Goal: Navigation & Orientation: Find specific page/section

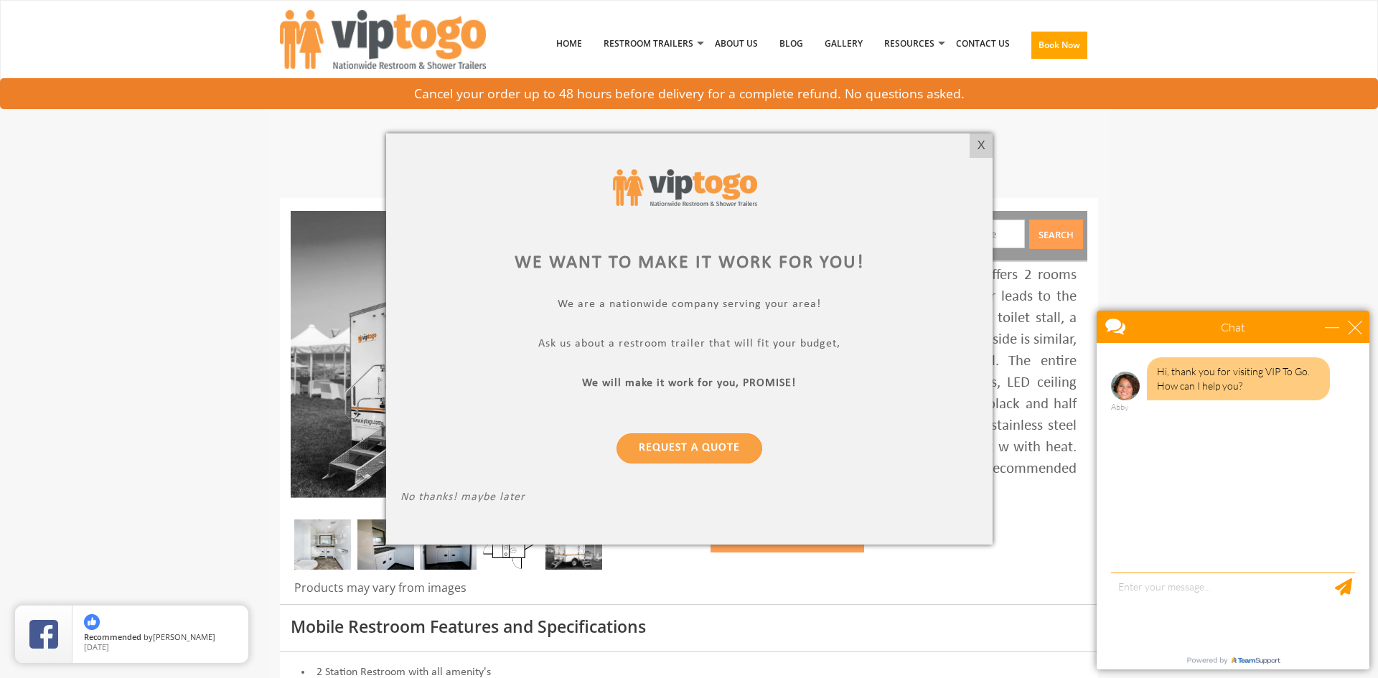
click at [85, 148] on div at bounding box center [689, 339] width 1378 height 678
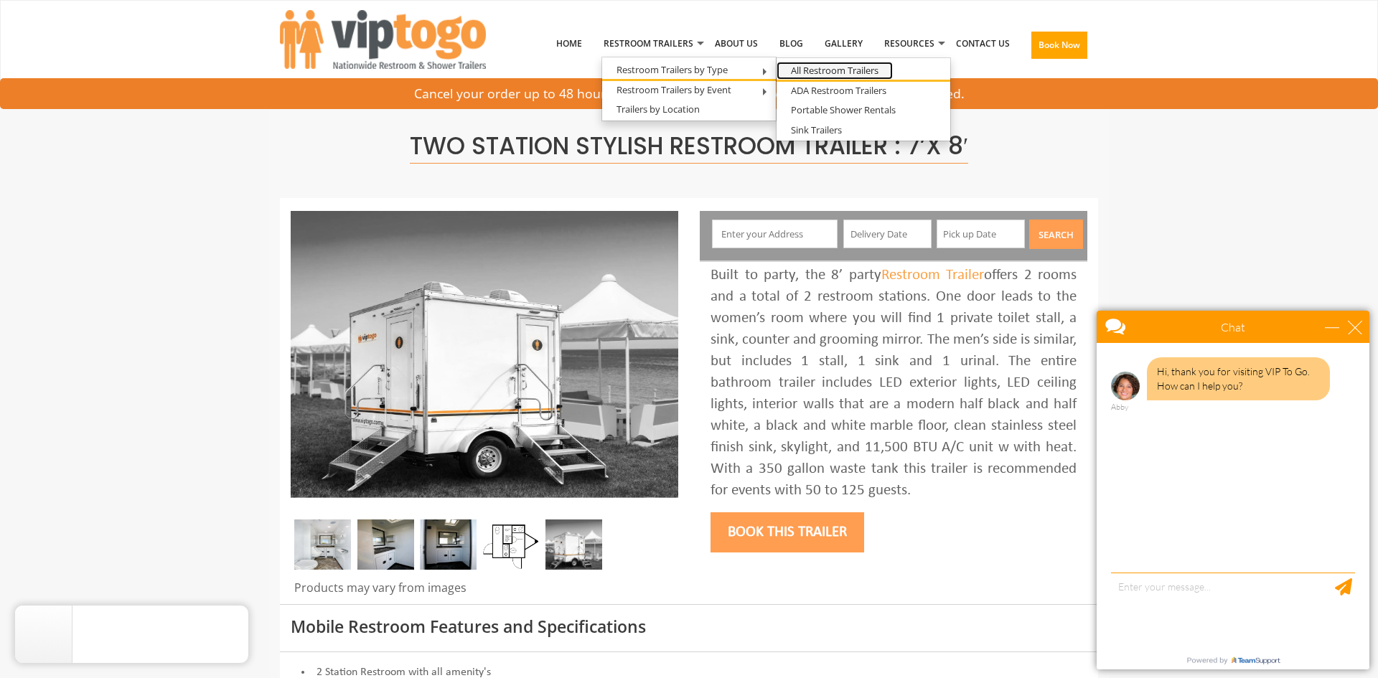
click at [799, 68] on link "All Restroom Trailers" at bounding box center [834, 71] width 116 height 18
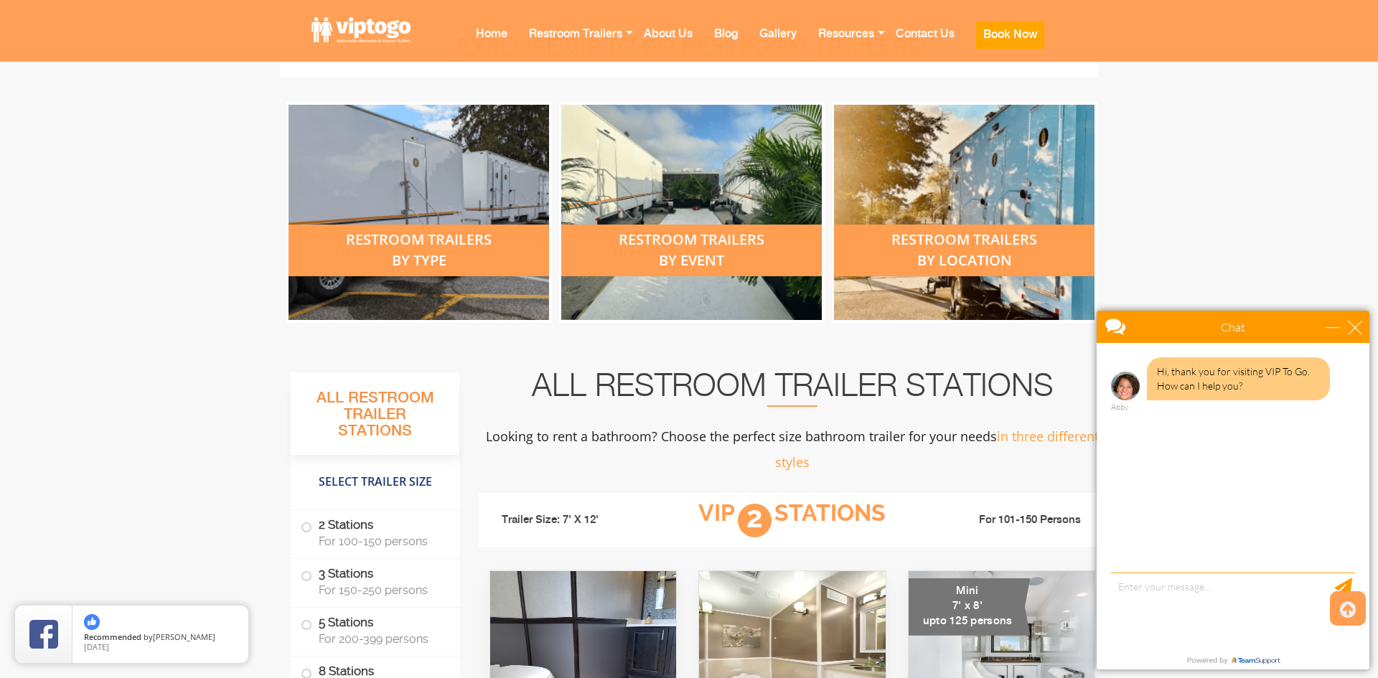
scroll to position [571, 0]
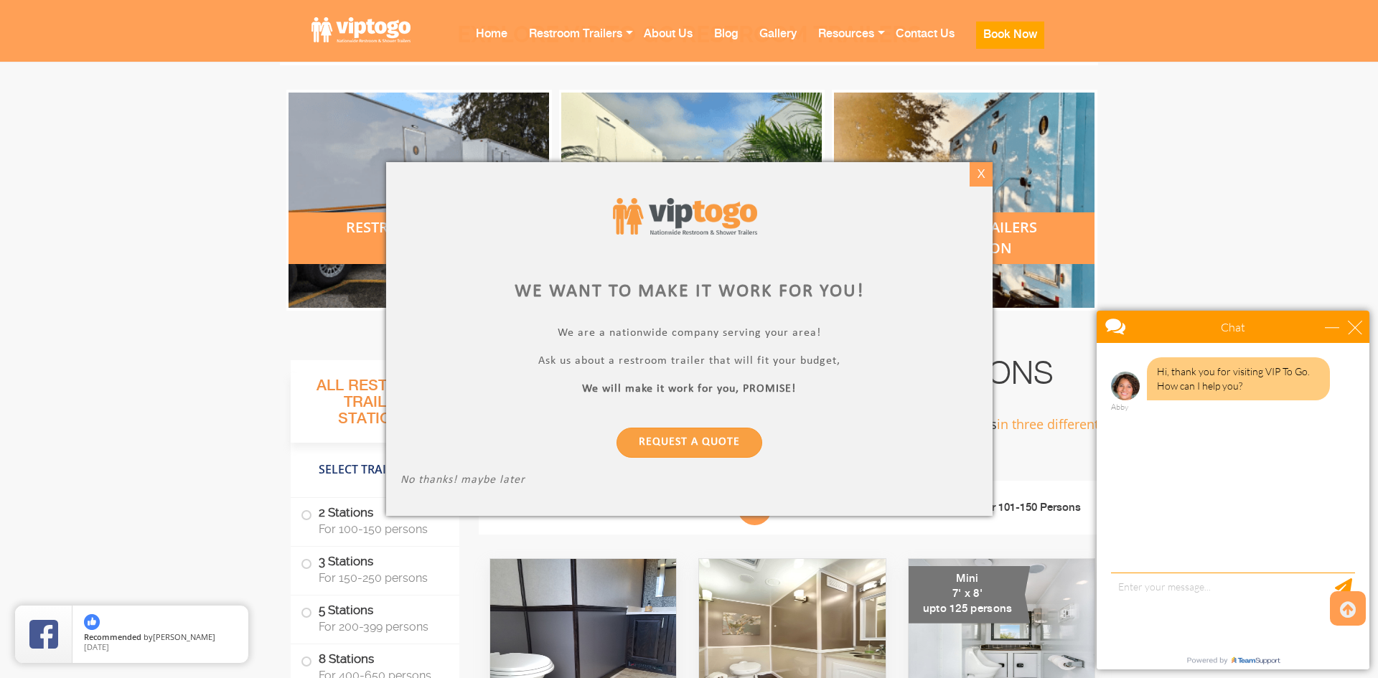
click at [980, 175] on div "X" at bounding box center [981, 174] width 22 height 24
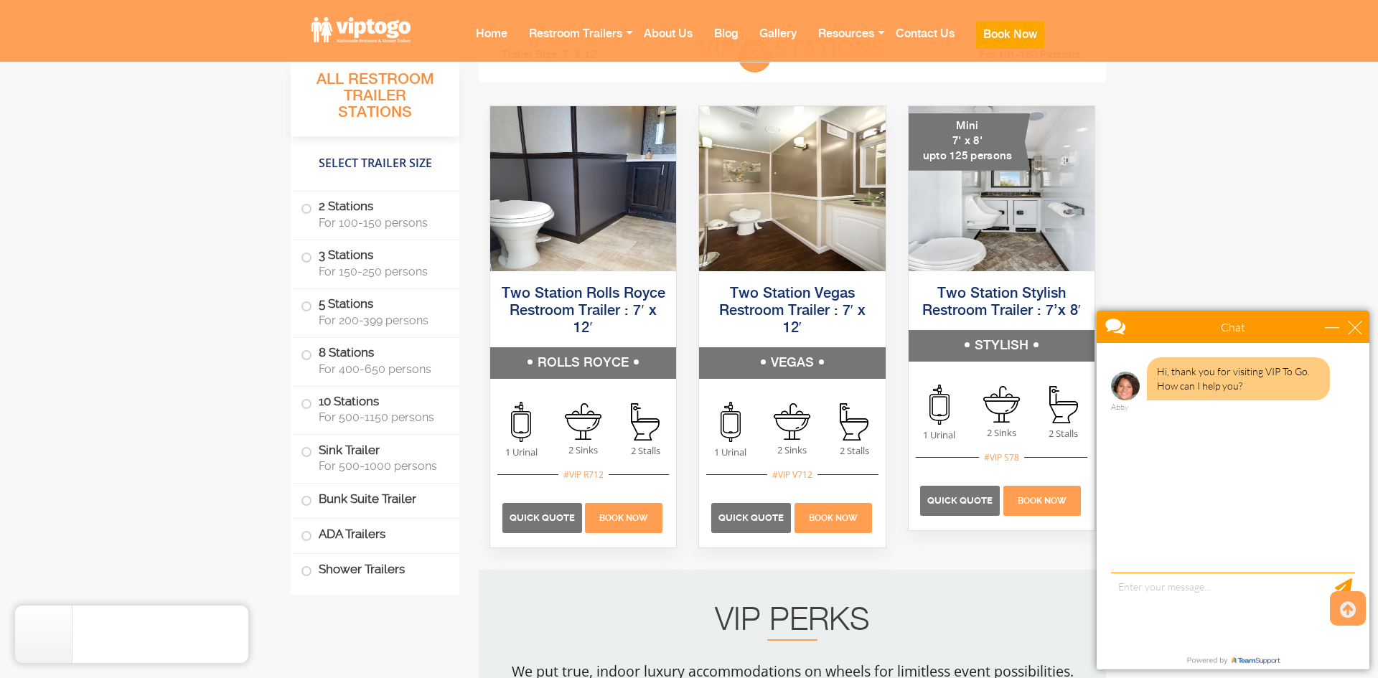
scroll to position [1026, 0]
